Goal: Navigation & Orientation: Find specific page/section

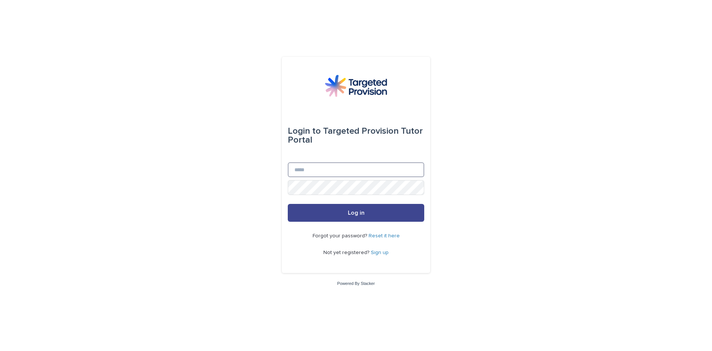
type input "**********"
click at [348, 211] on span "Log in" at bounding box center [356, 213] width 17 height 6
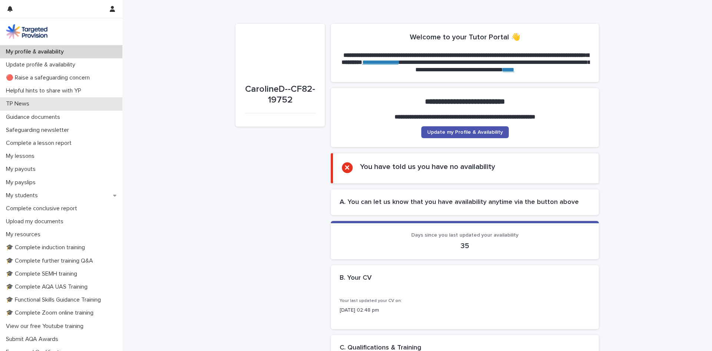
click at [17, 104] on p "TP News" at bounding box center [19, 103] width 32 height 7
click at [515, 69] on link "****" at bounding box center [509, 70] width 12 height 6
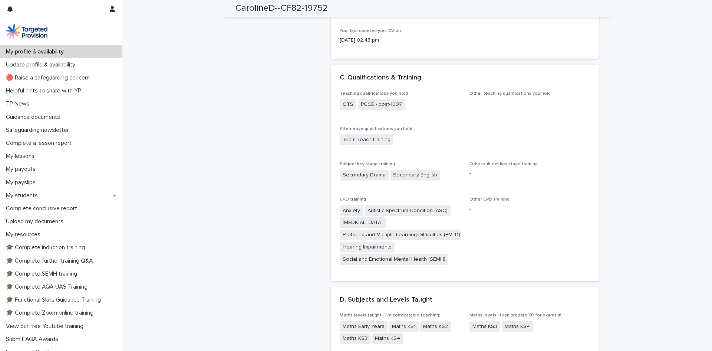
scroll to position [260, 0]
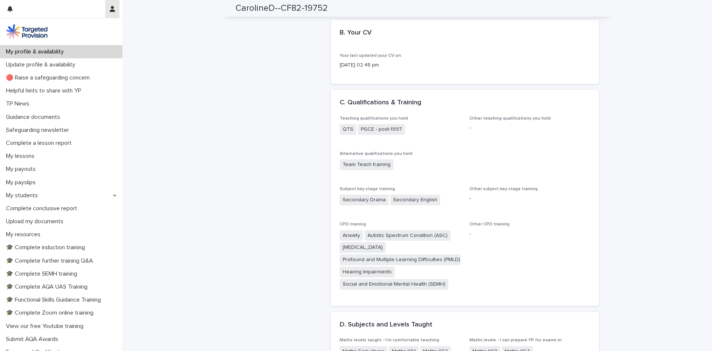
click at [111, 8] on icon "button" at bounding box center [112, 9] width 5 height 6
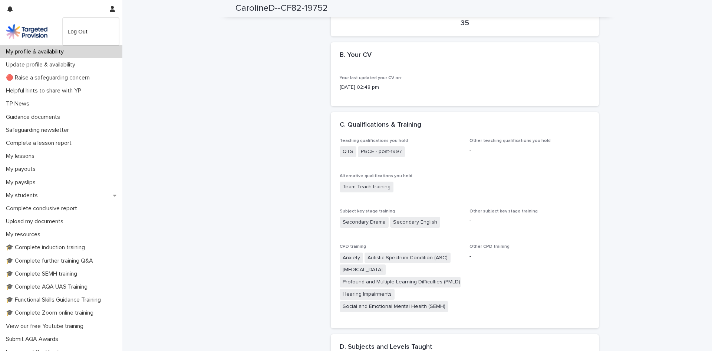
click at [201, 149] on div at bounding box center [356, 175] width 712 height 351
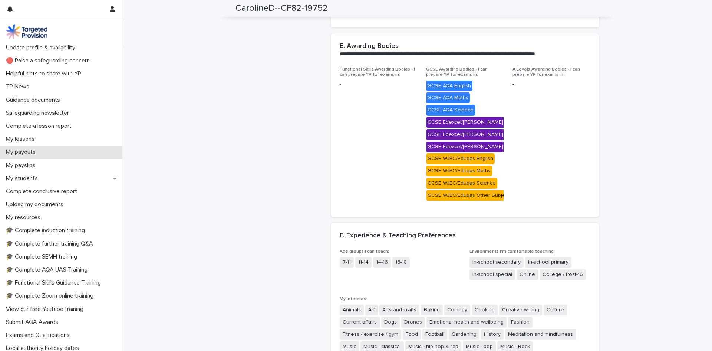
scroll to position [0, 0]
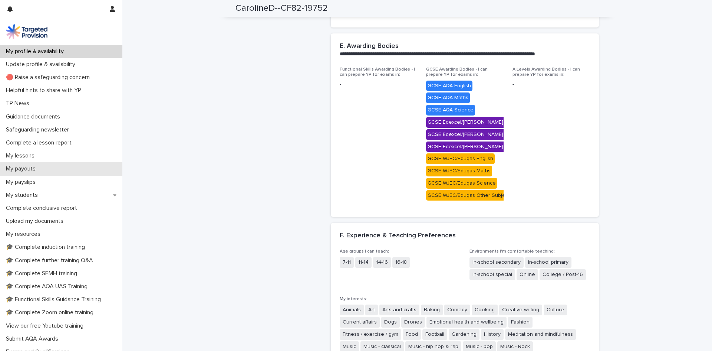
click at [71, 163] on div "My payouts" at bounding box center [61, 168] width 122 height 13
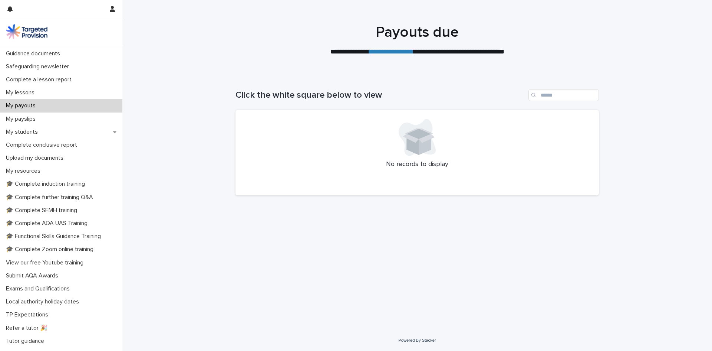
scroll to position [73, 0]
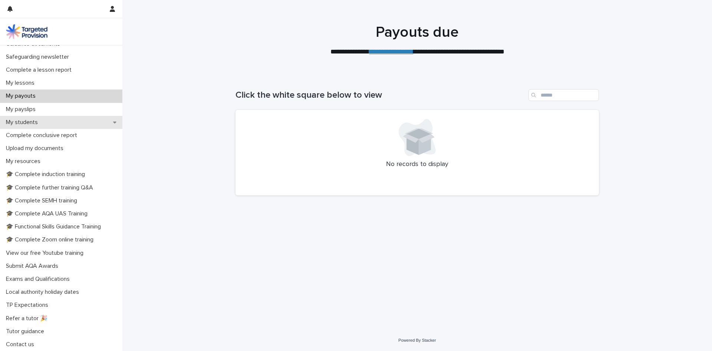
click at [52, 123] on div "My students" at bounding box center [61, 122] width 122 height 13
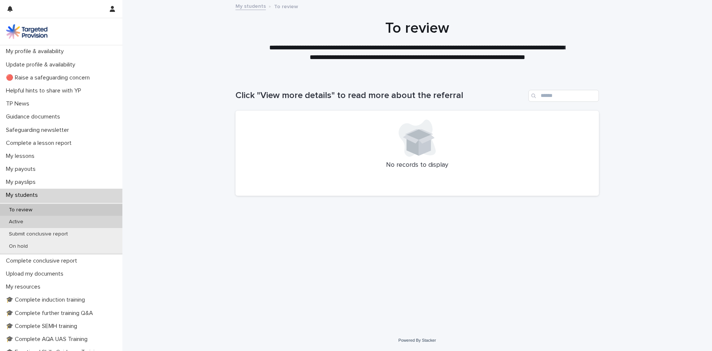
click at [23, 219] on p "Active" at bounding box center [16, 222] width 26 height 6
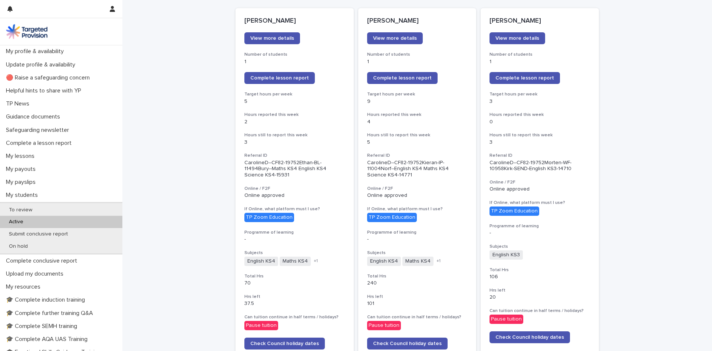
scroll to position [74, 0]
